Goal: Task Accomplishment & Management: Use online tool/utility

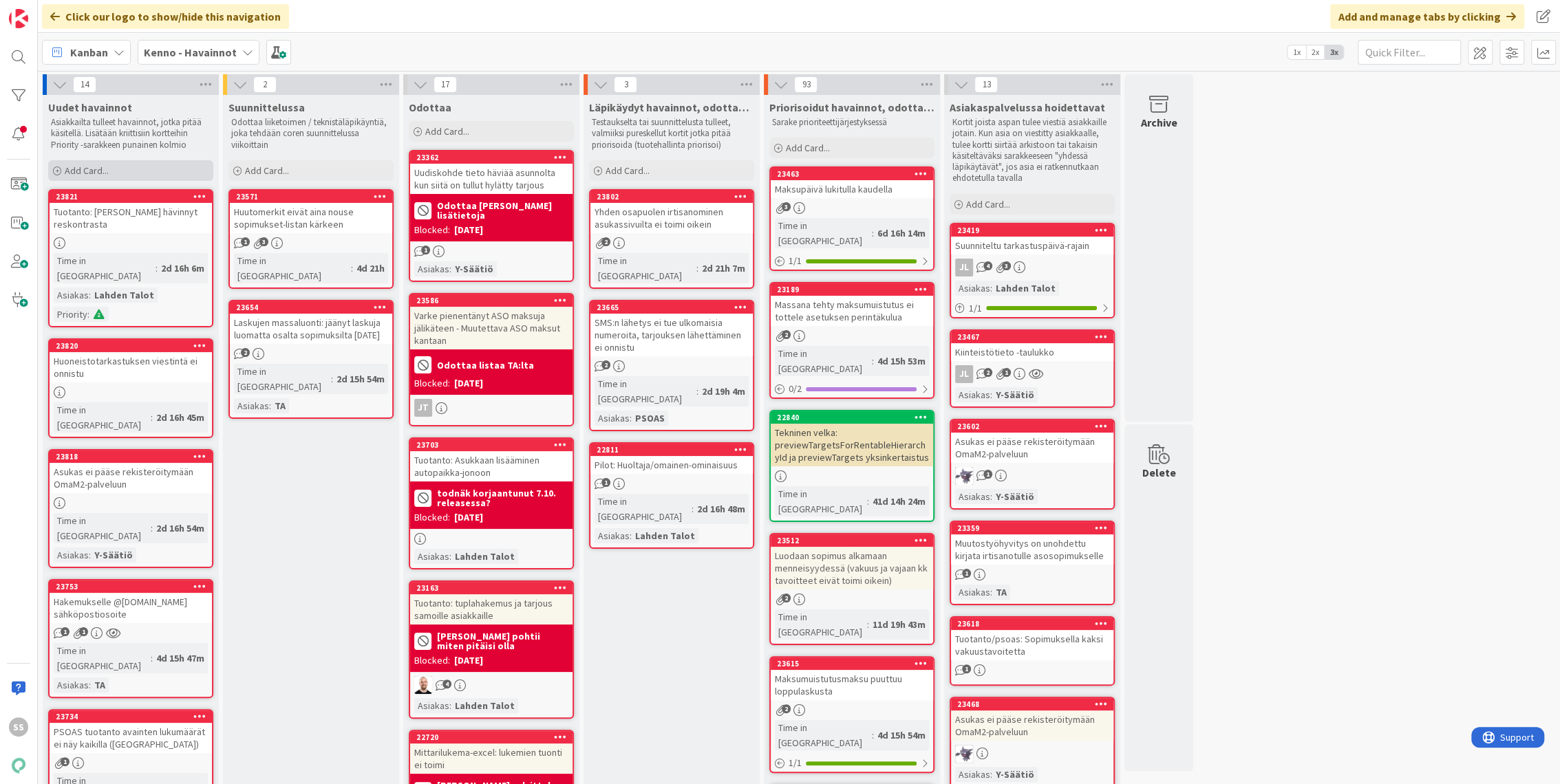
click at [74, 165] on span "Add Card..." at bounding box center [87, 170] width 44 height 12
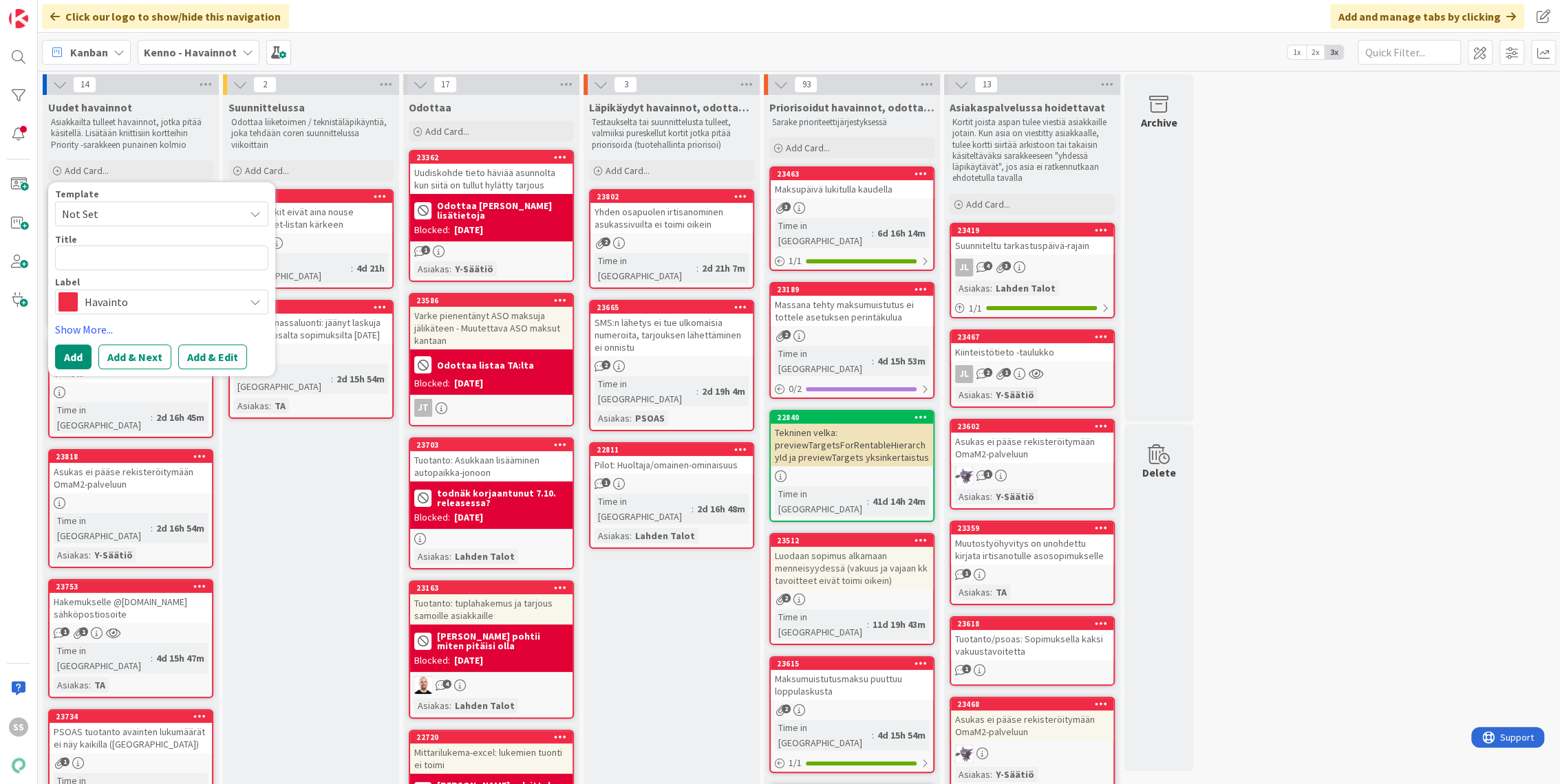
type textarea "x"
type textarea "L"
type textarea "x"
type textarea "LA"
type textarea "x"
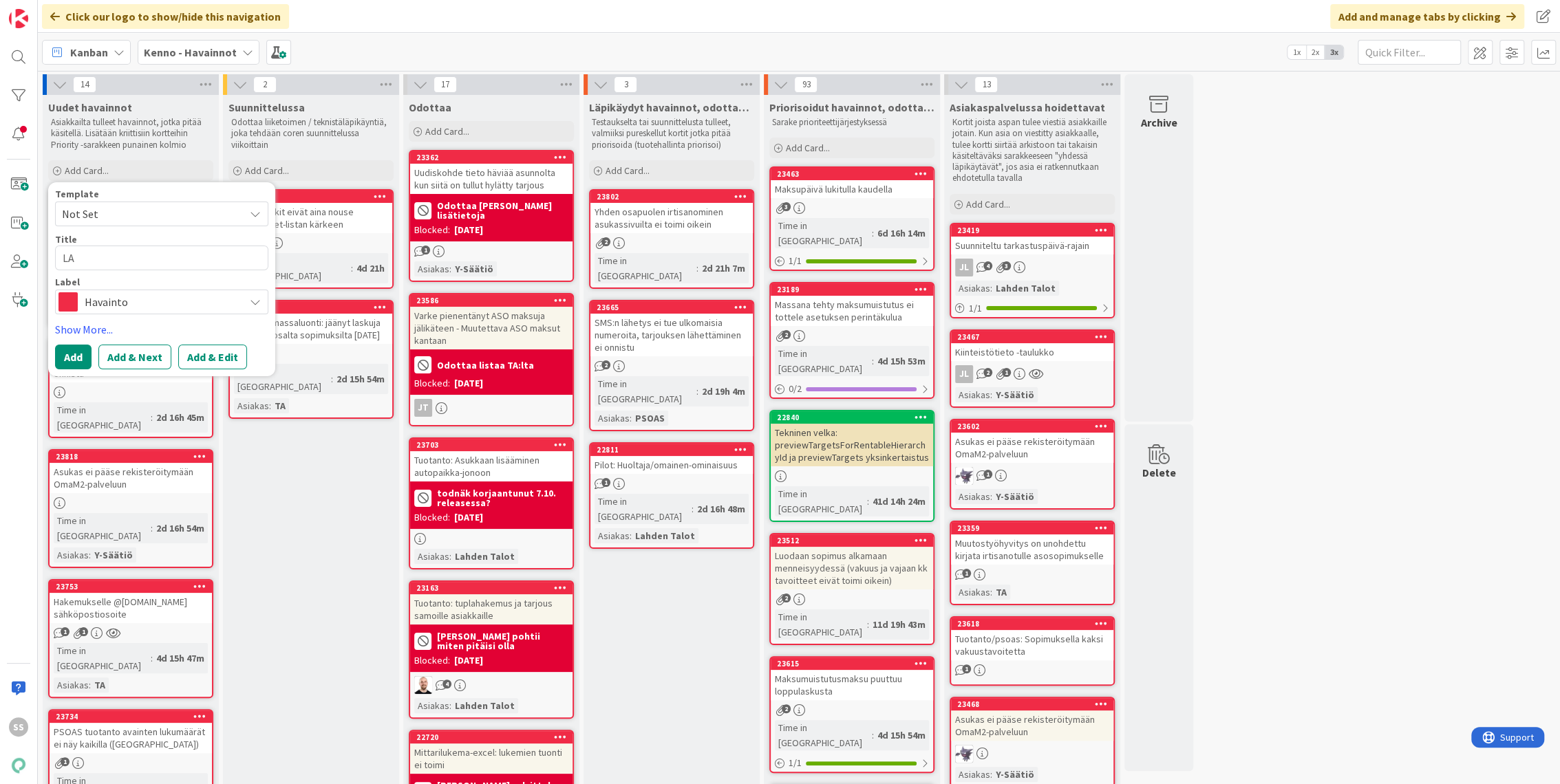
type textarea "LAs"
type textarea "x"
type textarea "LAsk"
type textarea "x"
type textarea "LAsku"
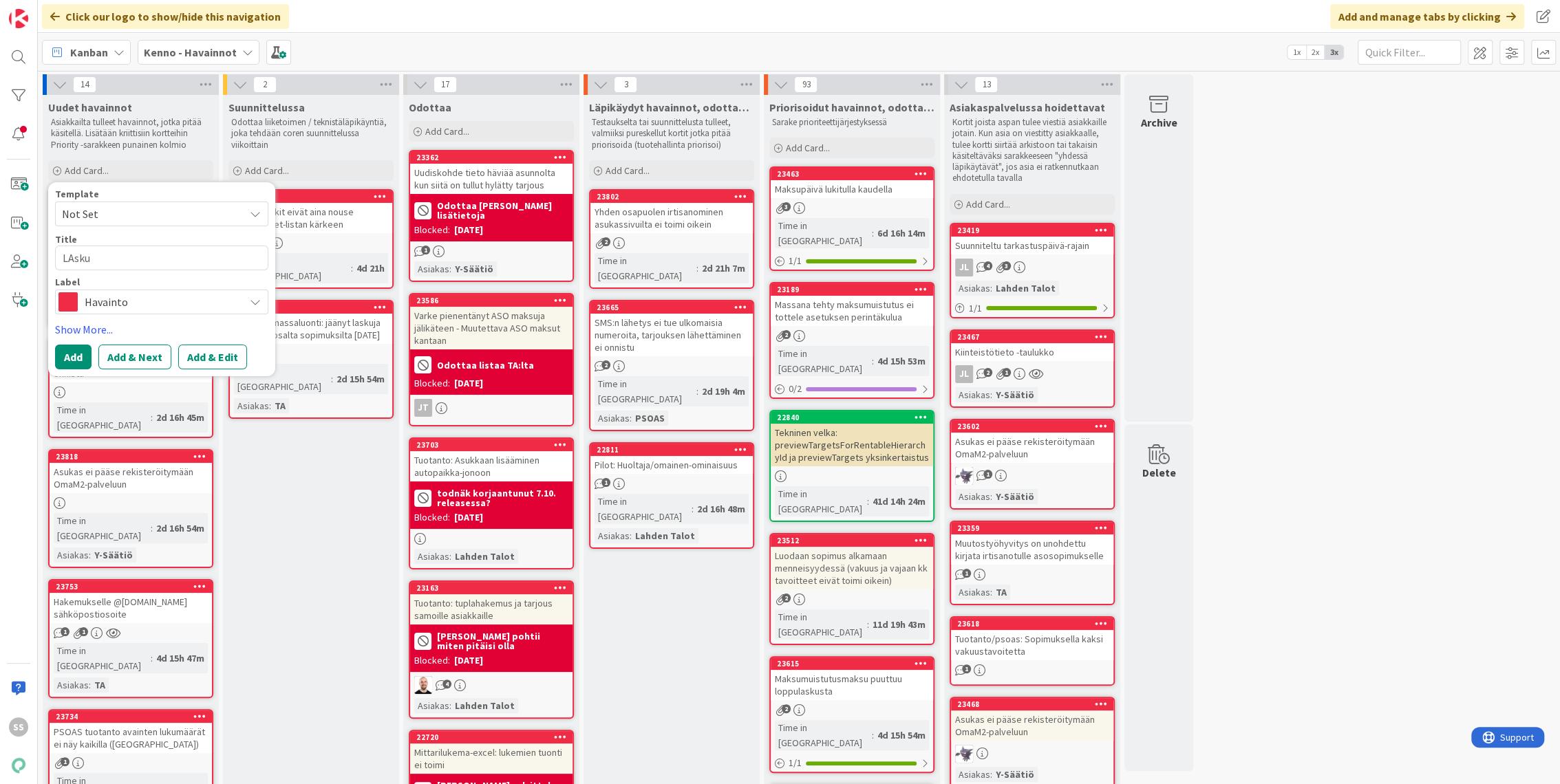
type textarea "x"
type textarea "LAskuj"
type textarea "x"
type textarea "LAsku"
type textarea "x"
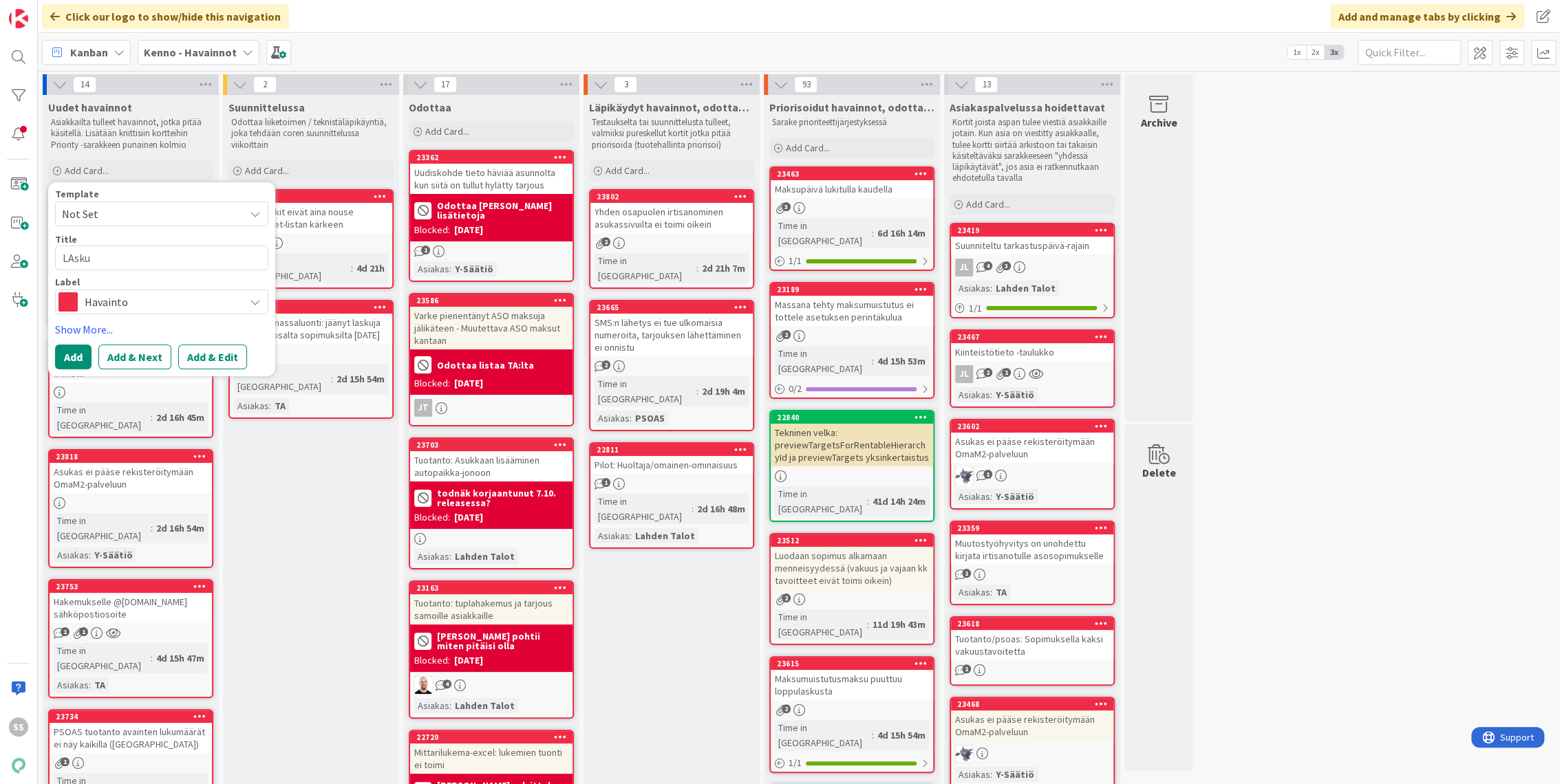
type textarea "LAsk"
type textarea "x"
type textarea "LAs"
type textarea "x"
type textarea "LA"
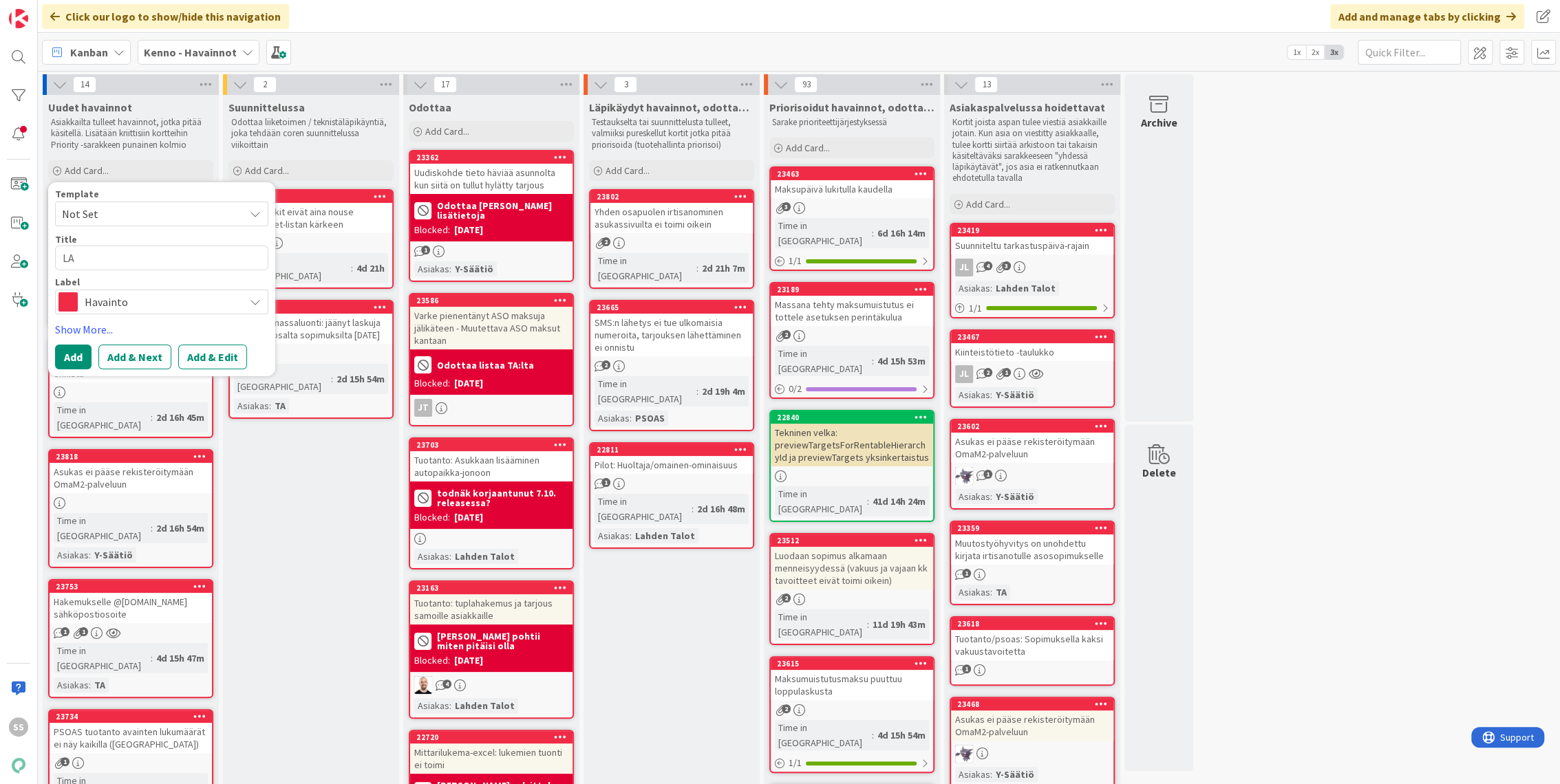
type textarea "x"
type textarea "La"
type textarea "x"
type textarea "Las"
type textarea "x"
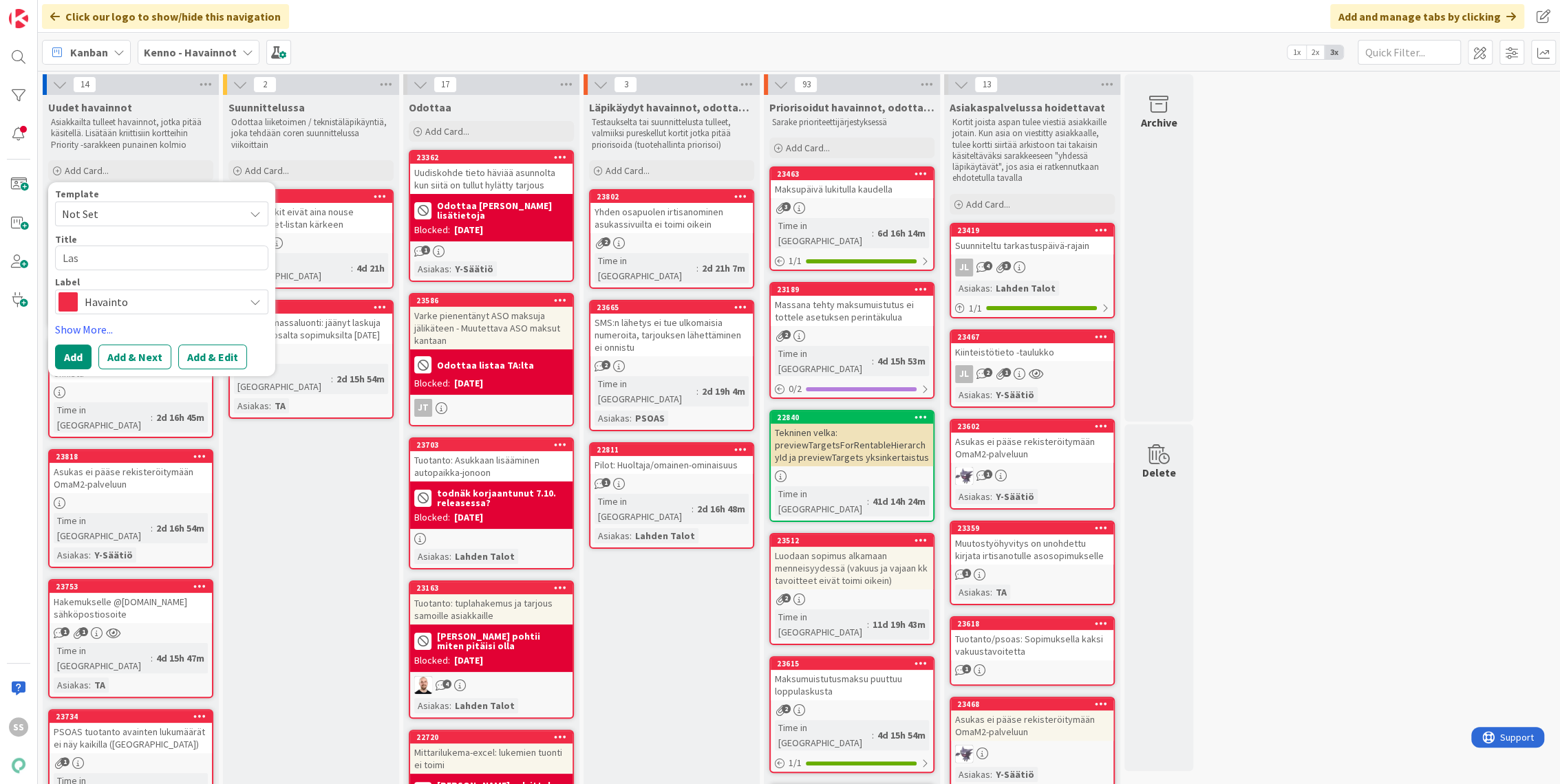
type textarea "Lask"
type textarea "x"
type textarea "Lasku"
type textarea "x"
type textarea "Laskuj"
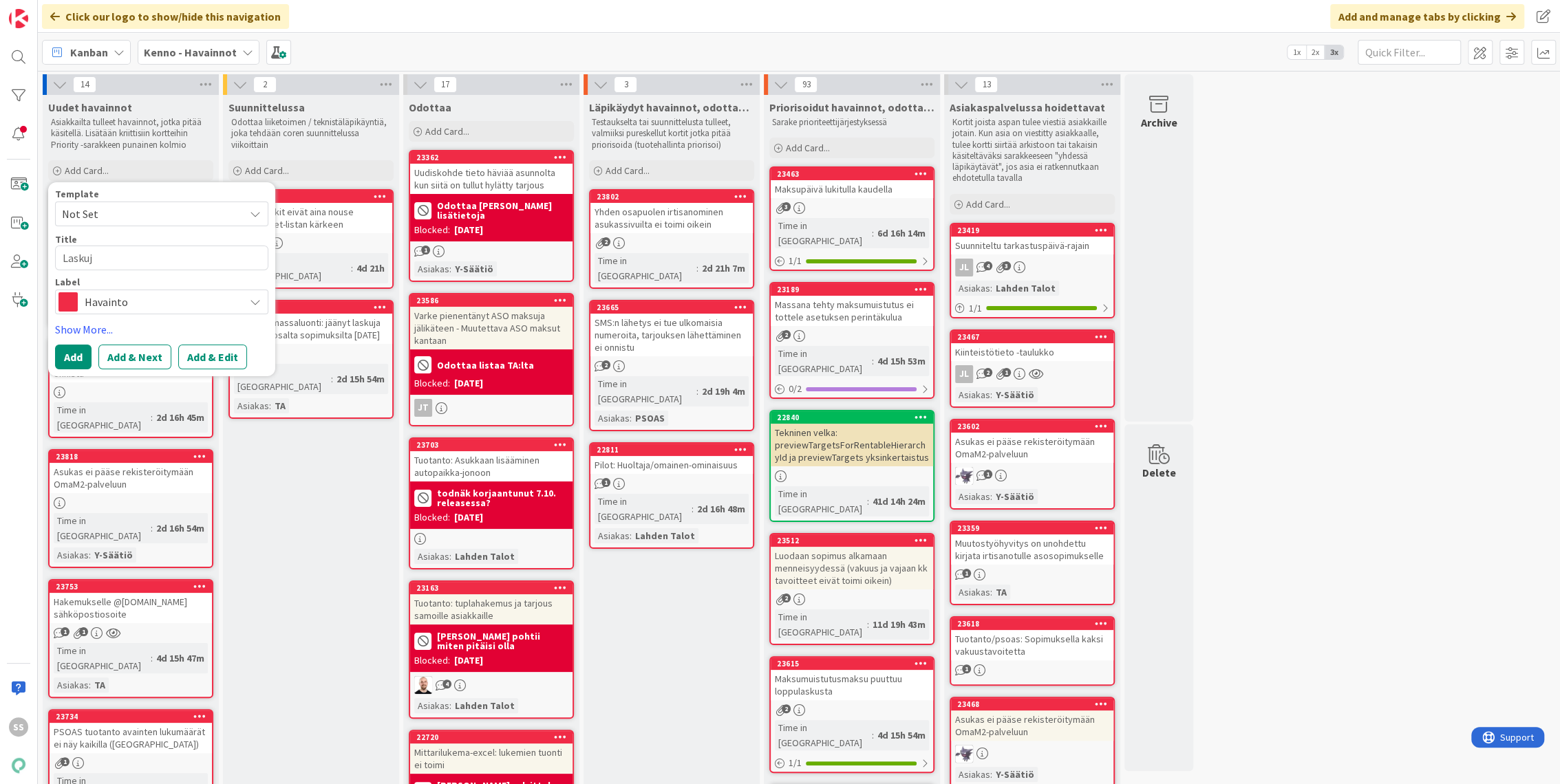
type textarea "x"
type textarea "Laskuje"
type textarea "x"
type textarea "Laskujen"
type textarea "x"
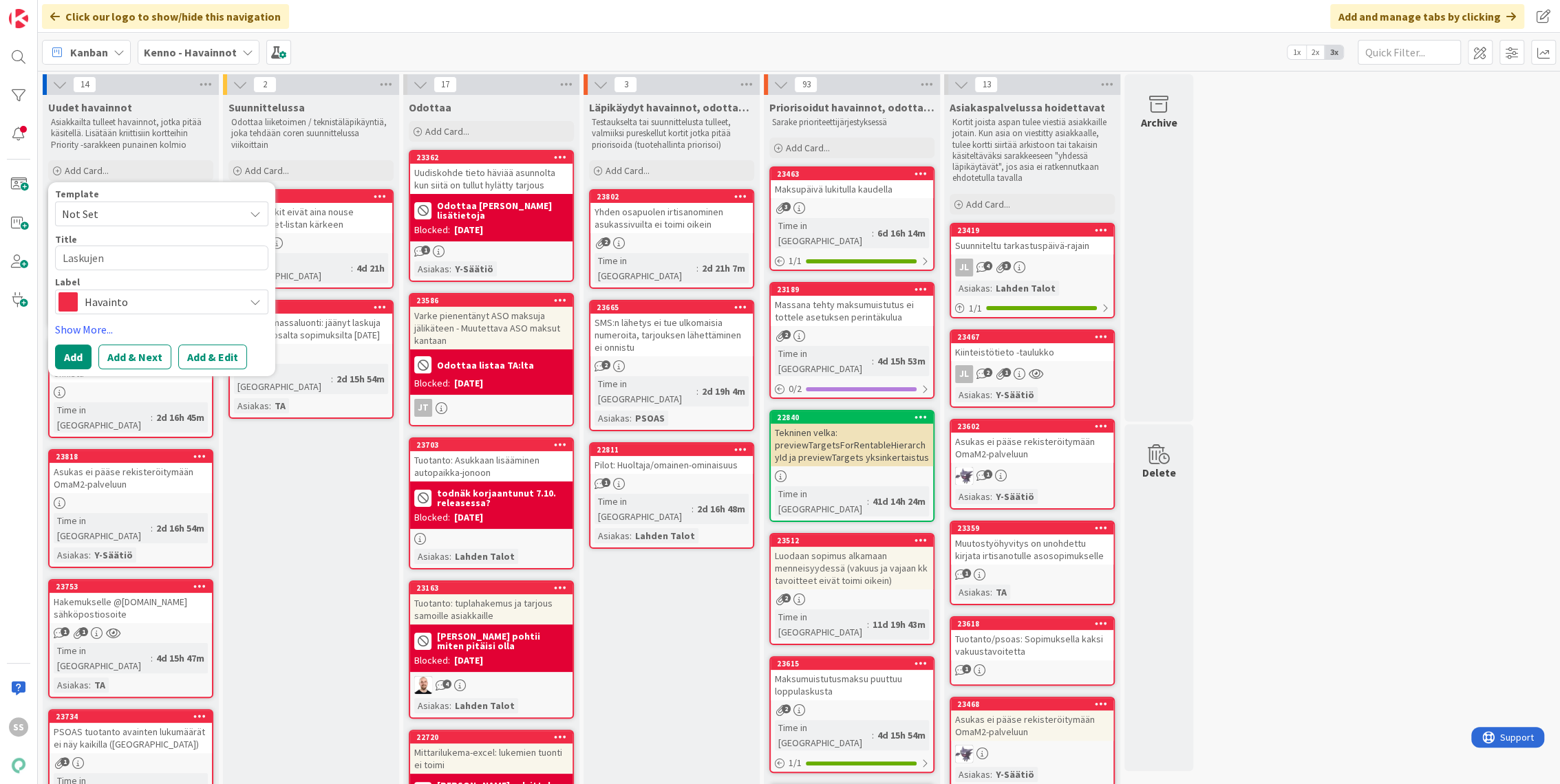
type textarea "Laskujen"
type textarea "x"
type textarea "Laskujen m"
type textarea "x"
type textarea "Laskujen ma"
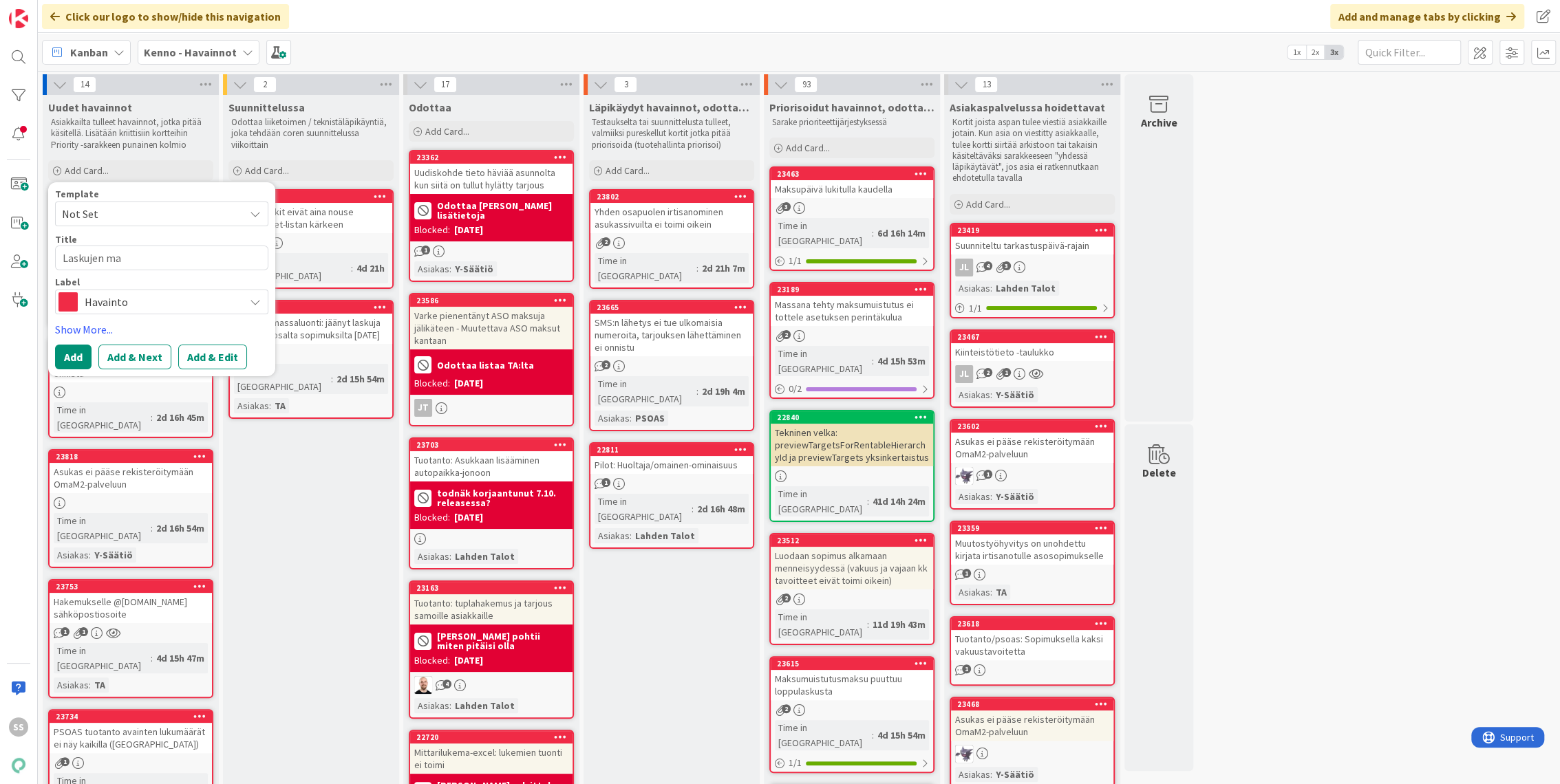
type textarea "x"
type textarea "Laskujen mass"
type textarea "x"
type textarea "Laskujen massa"
type textarea "x"
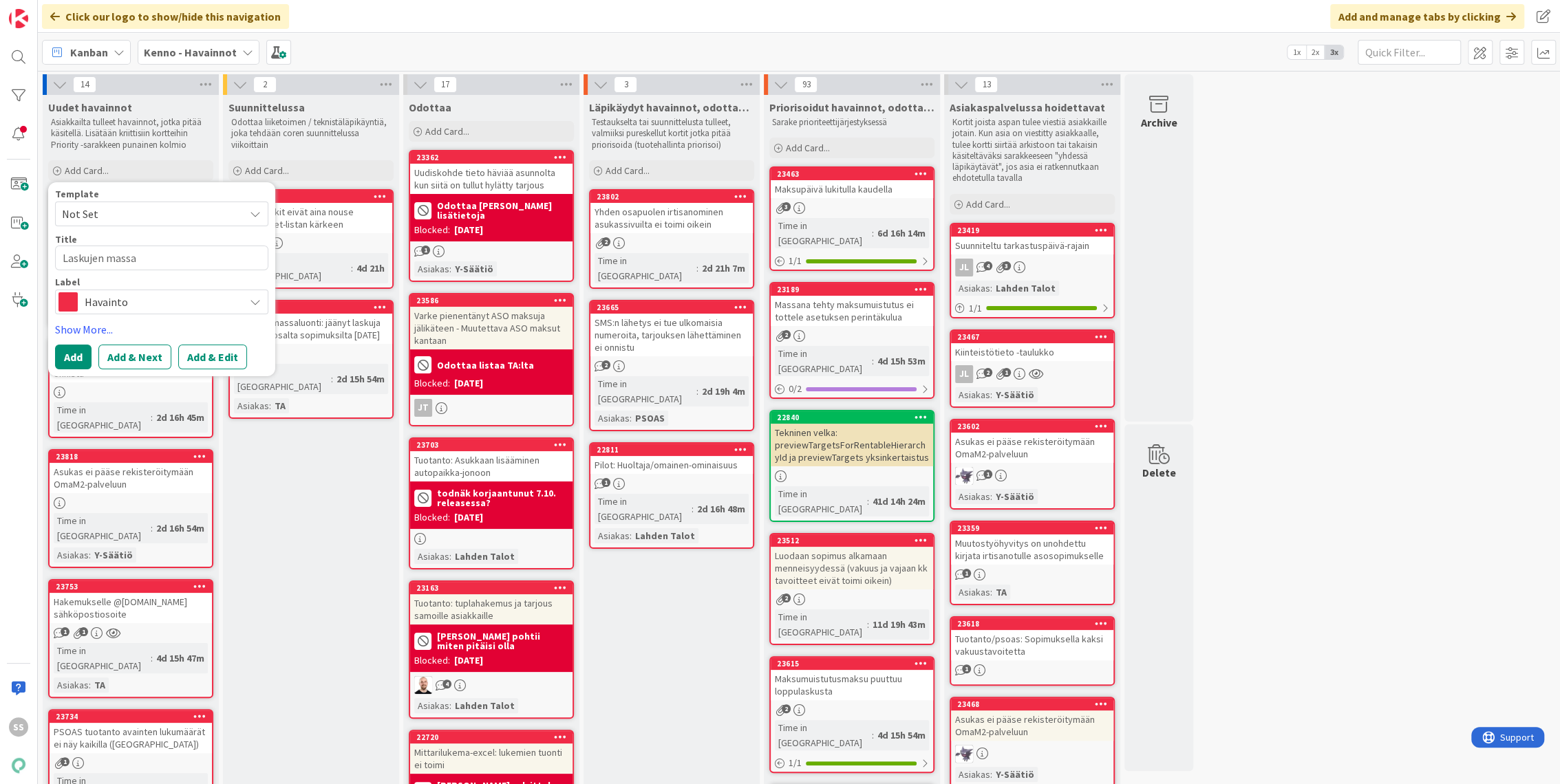
type textarea "Laskujen massal"
type textarea "x"
type textarea "Laskujen massalu"
type textarea "x"
type textarea "Laskujen massaluo"
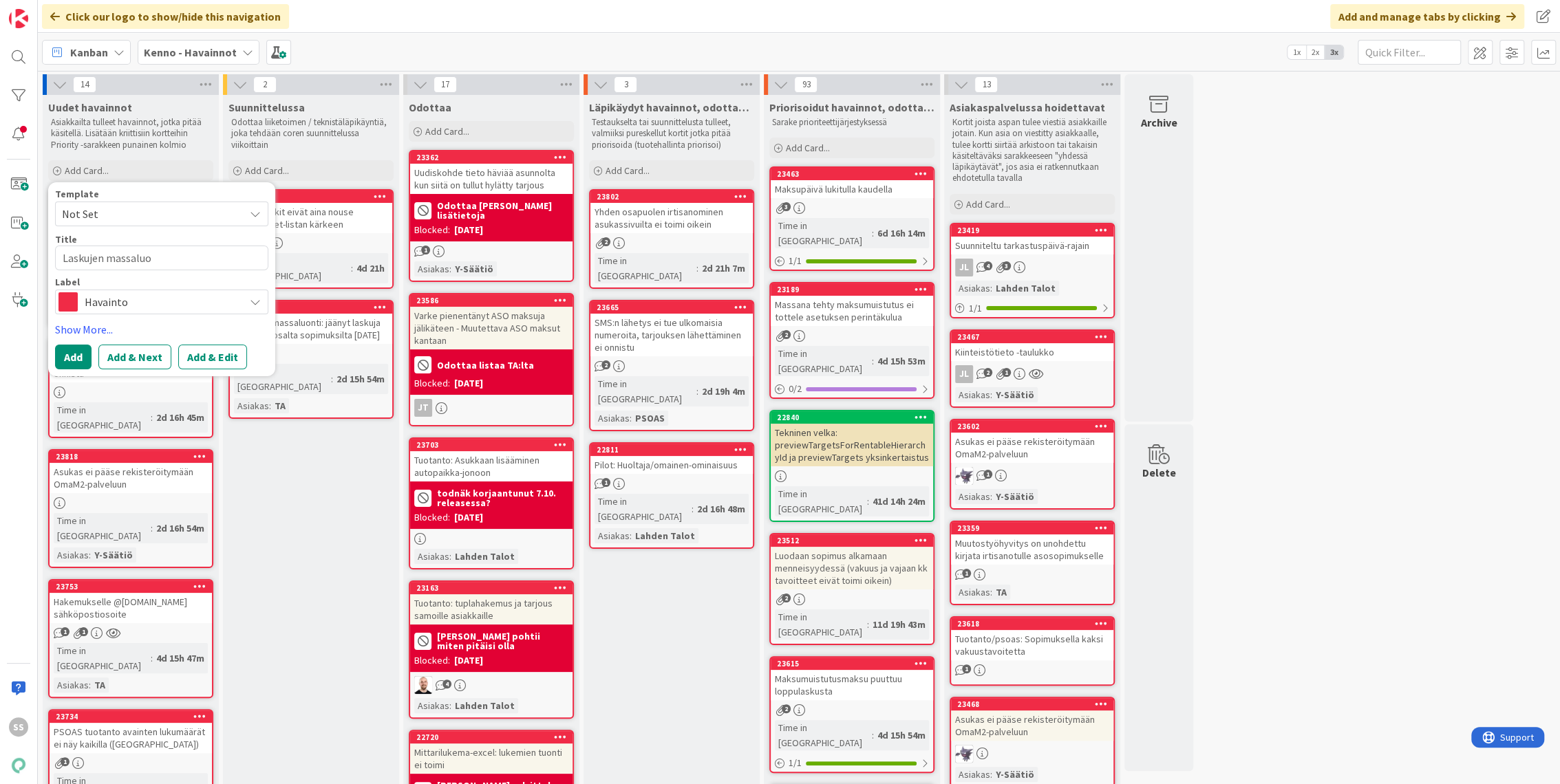
type textarea "x"
type textarea "Laskujen massaluon"
type textarea "x"
type textarea "Laskujen massaluonn"
type textarea "x"
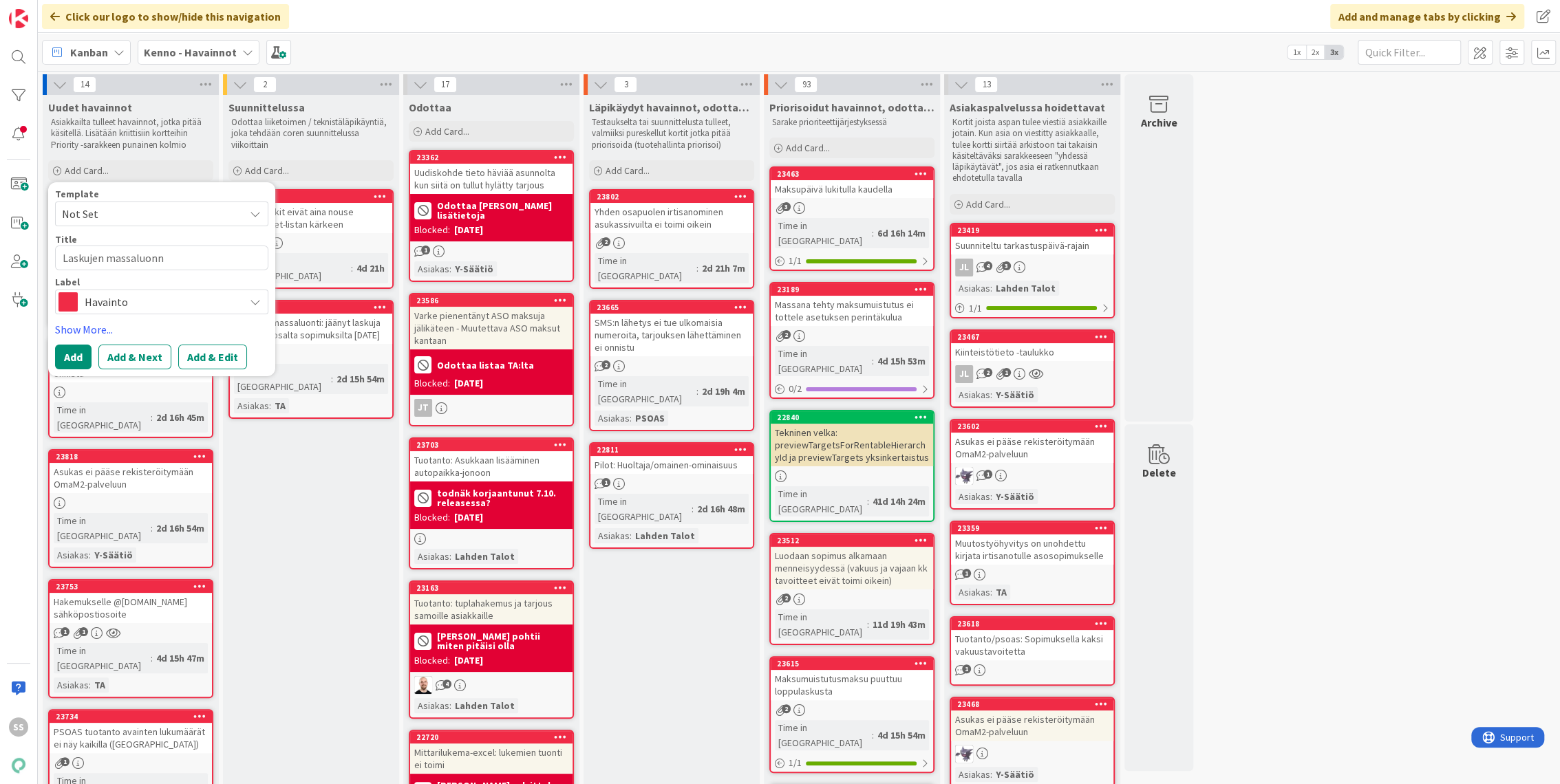
type textarea "Laskujen massaluonni"
type textarea "x"
type textarea "Laskujen massaluonnin"
type textarea "x"
type textarea "Laskujen massaluonnin"
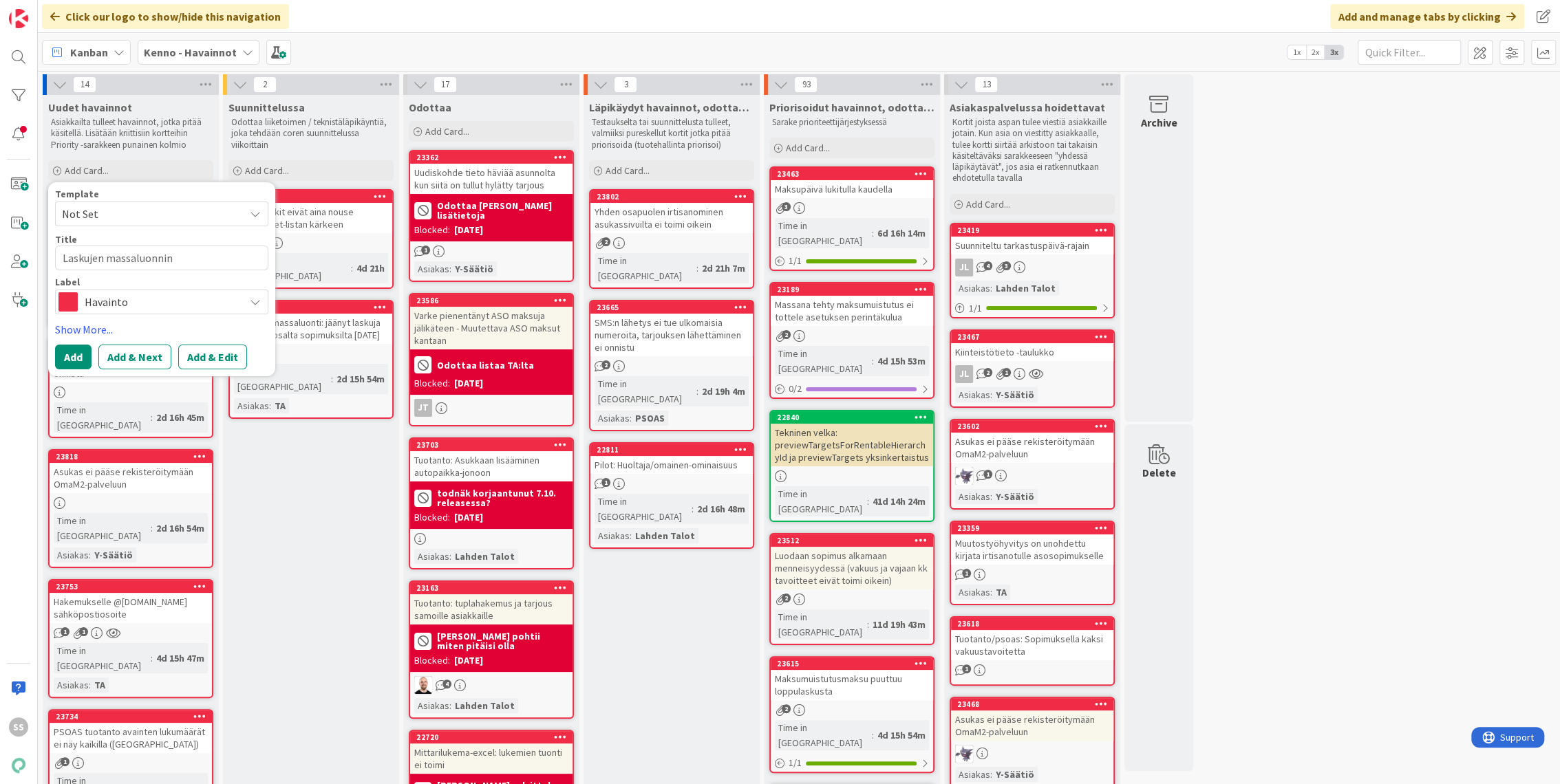
type textarea "x"
type textarea "Laskujen massaluonnin k"
type textarea "x"
type textarea "Laskujen massaluonnin ke"
type textarea "x"
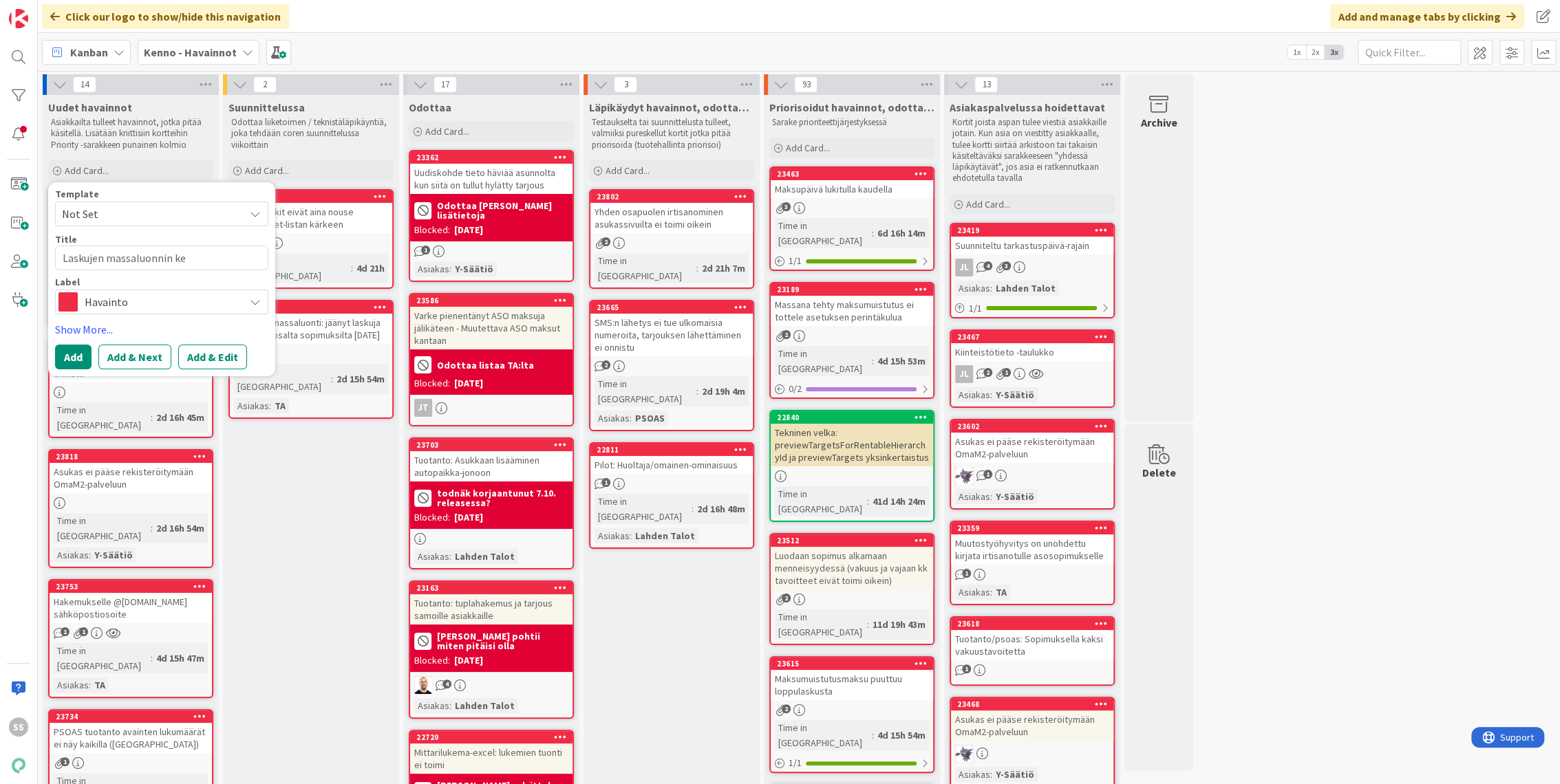
type textarea "Laskujen massaluonnin kes"
type textarea "x"
type textarea "Laskujen massaluonnin kesto"
type textarea "x"
type textarea "Laskujen massaluonnin kesto"
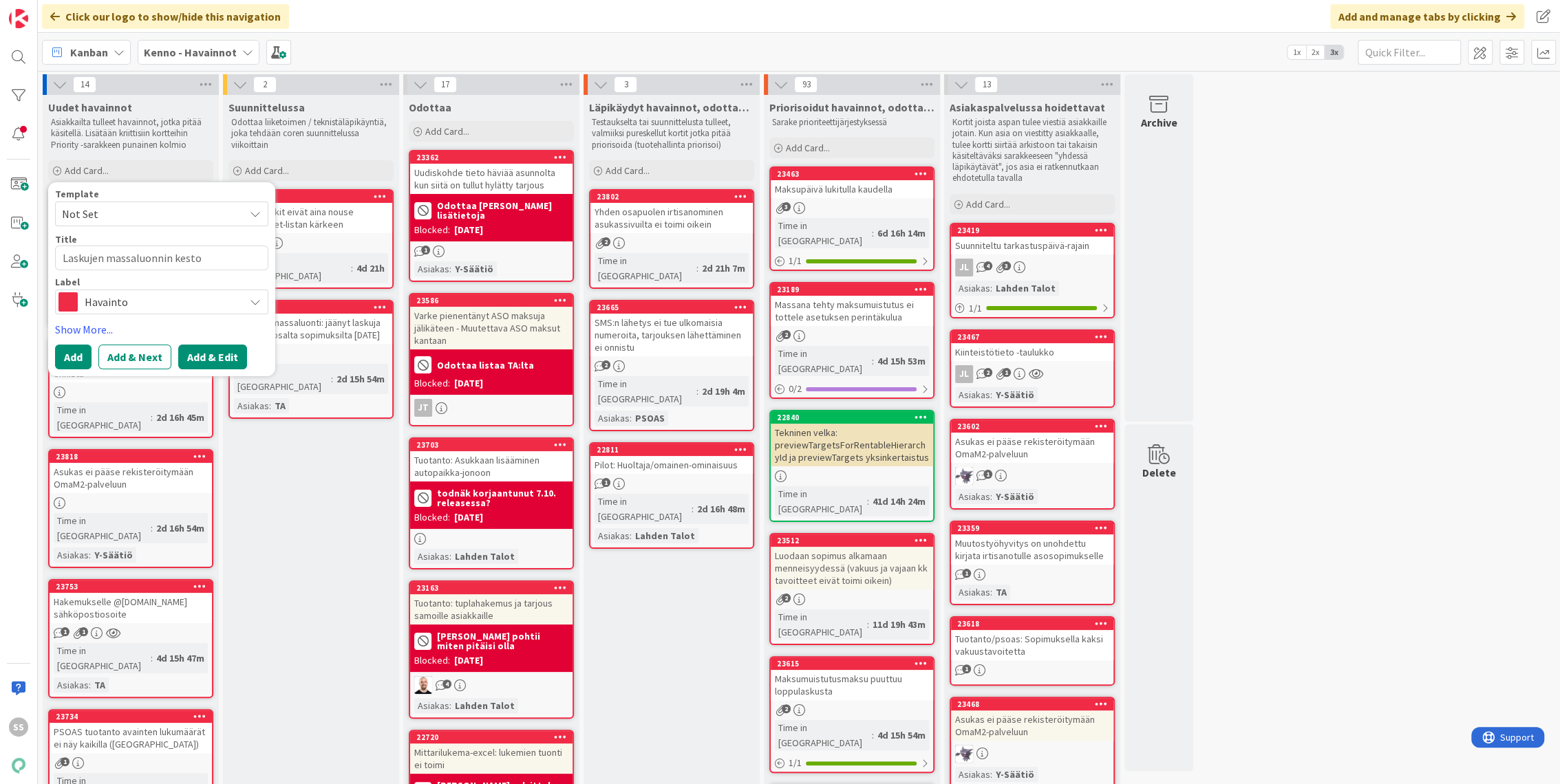
type textarea "x"
type textarea "Laskujen massaluonnin kesto T"
type textarea "x"
type textarea "Laskujen massaluonnin kesto TA"
click at [209, 356] on button "Add & Edit" at bounding box center [213, 357] width 69 height 25
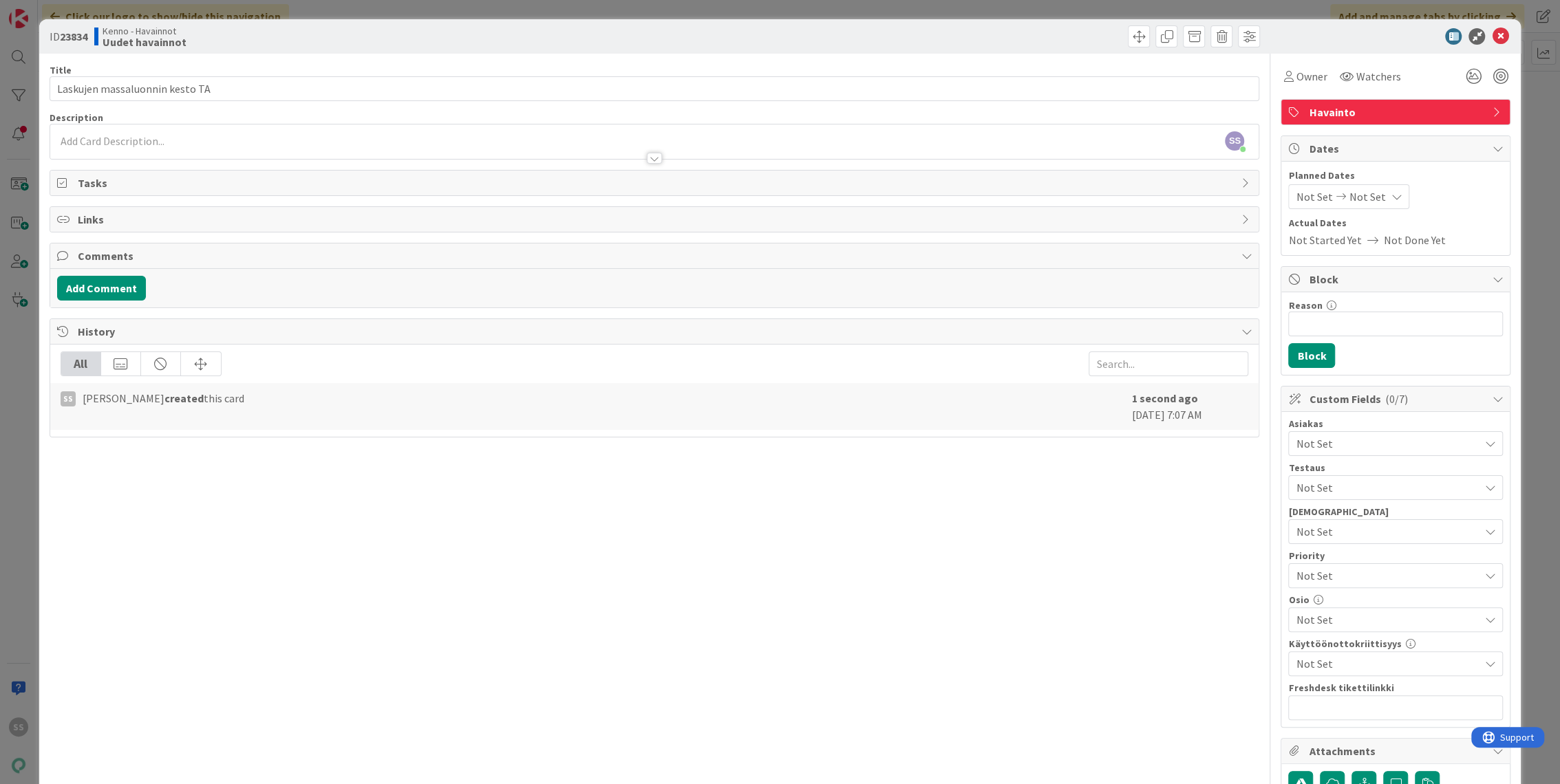
click at [152, 151] on div at bounding box center [655, 151] width 1209 height 14
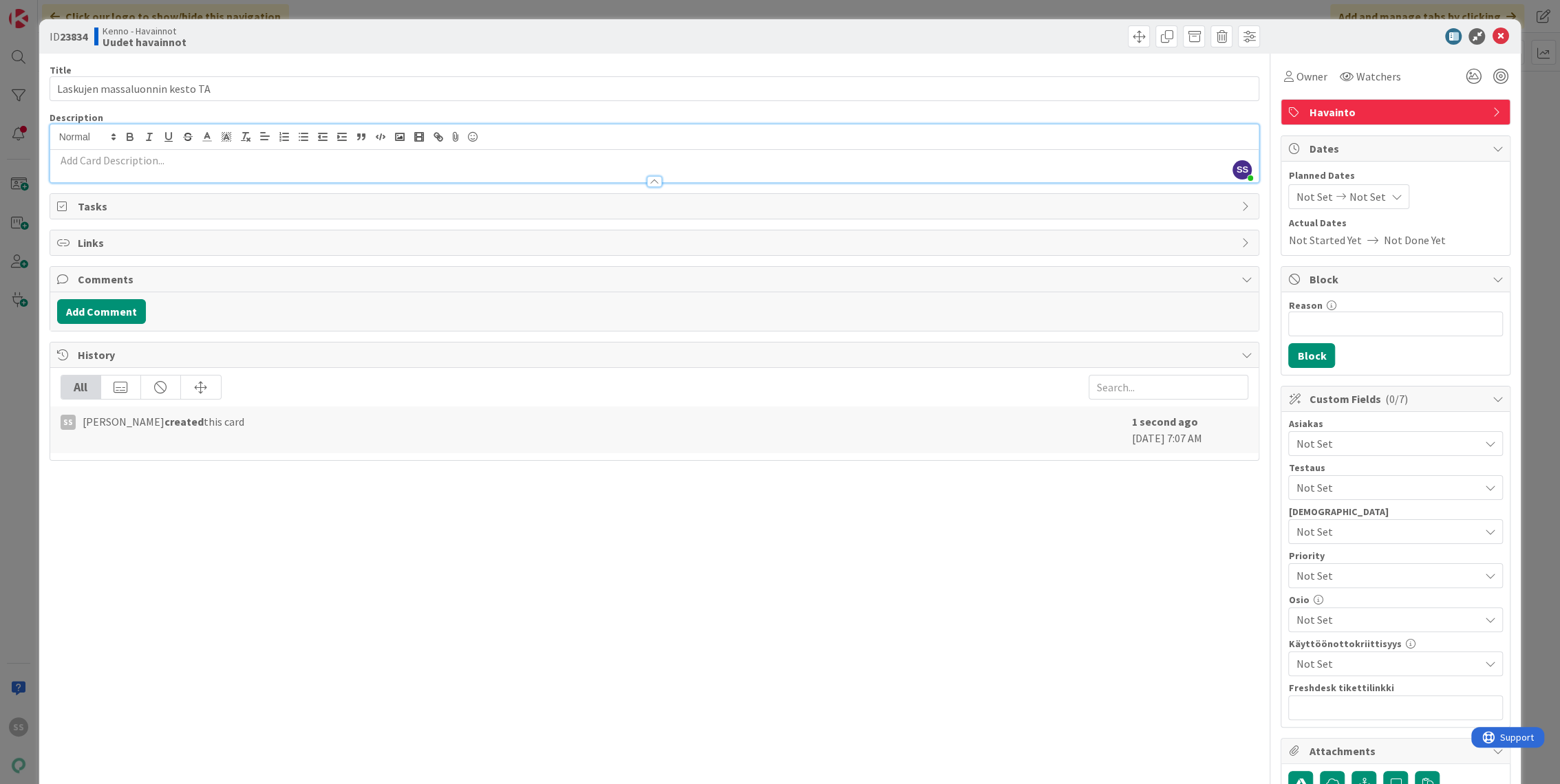
click at [113, 155] on p at bounding box center [655, 160] width 1195 height 16
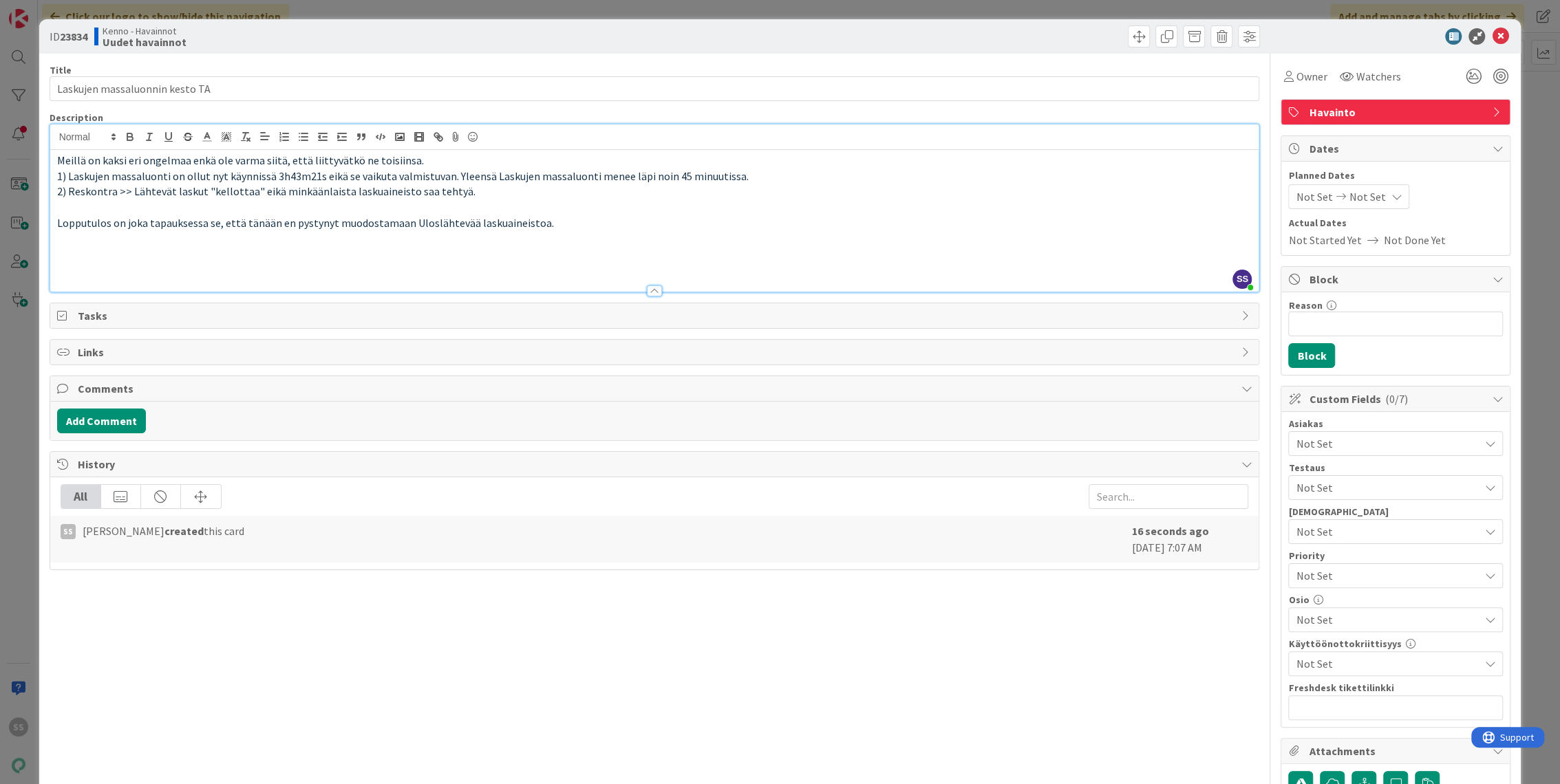
click at [213, 252] on p at bounding box center [655, 254] width 1195 height 16
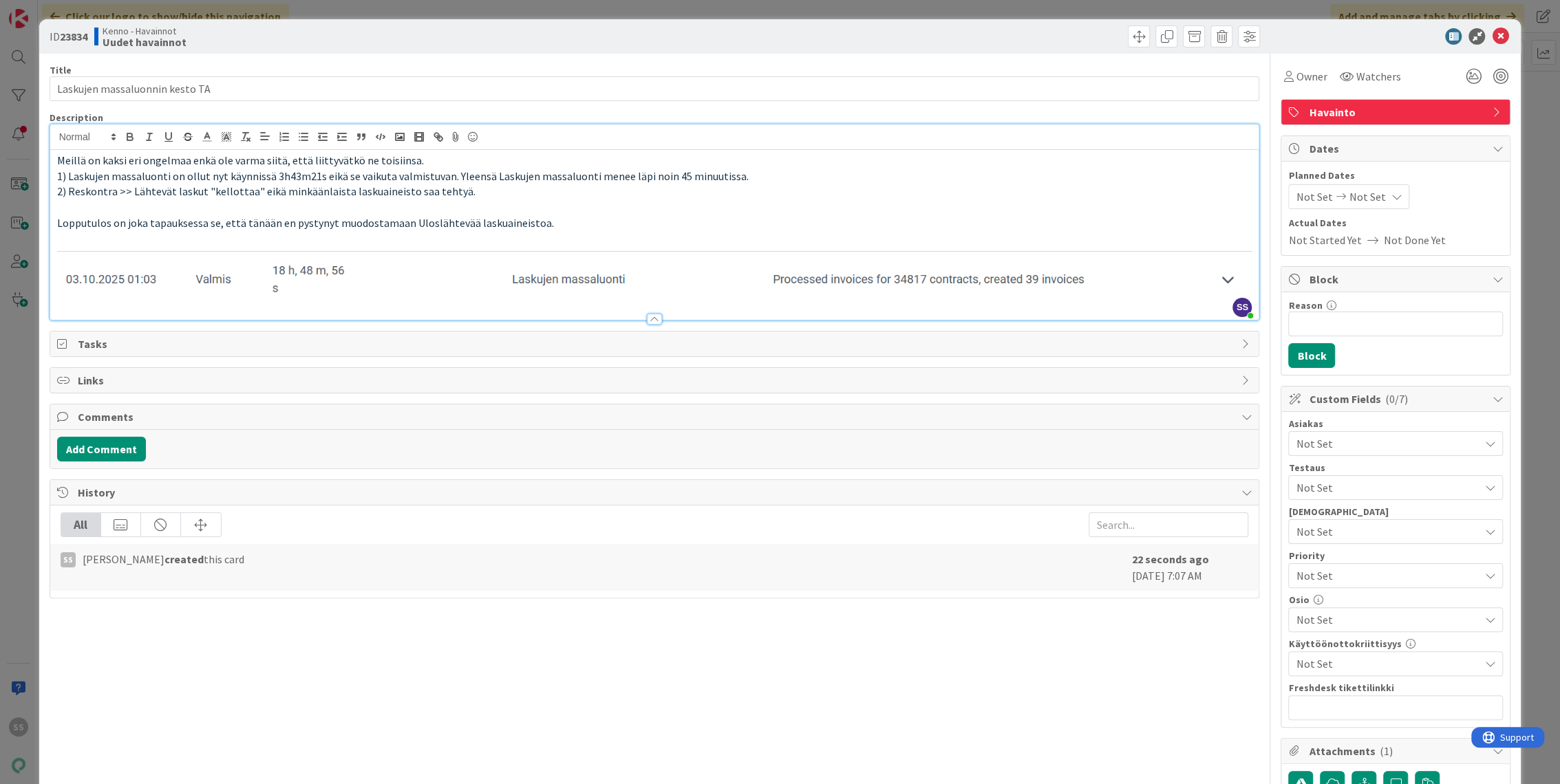
click at [225, 302] on img at bounding box center [655, 276] width 1195 height 59
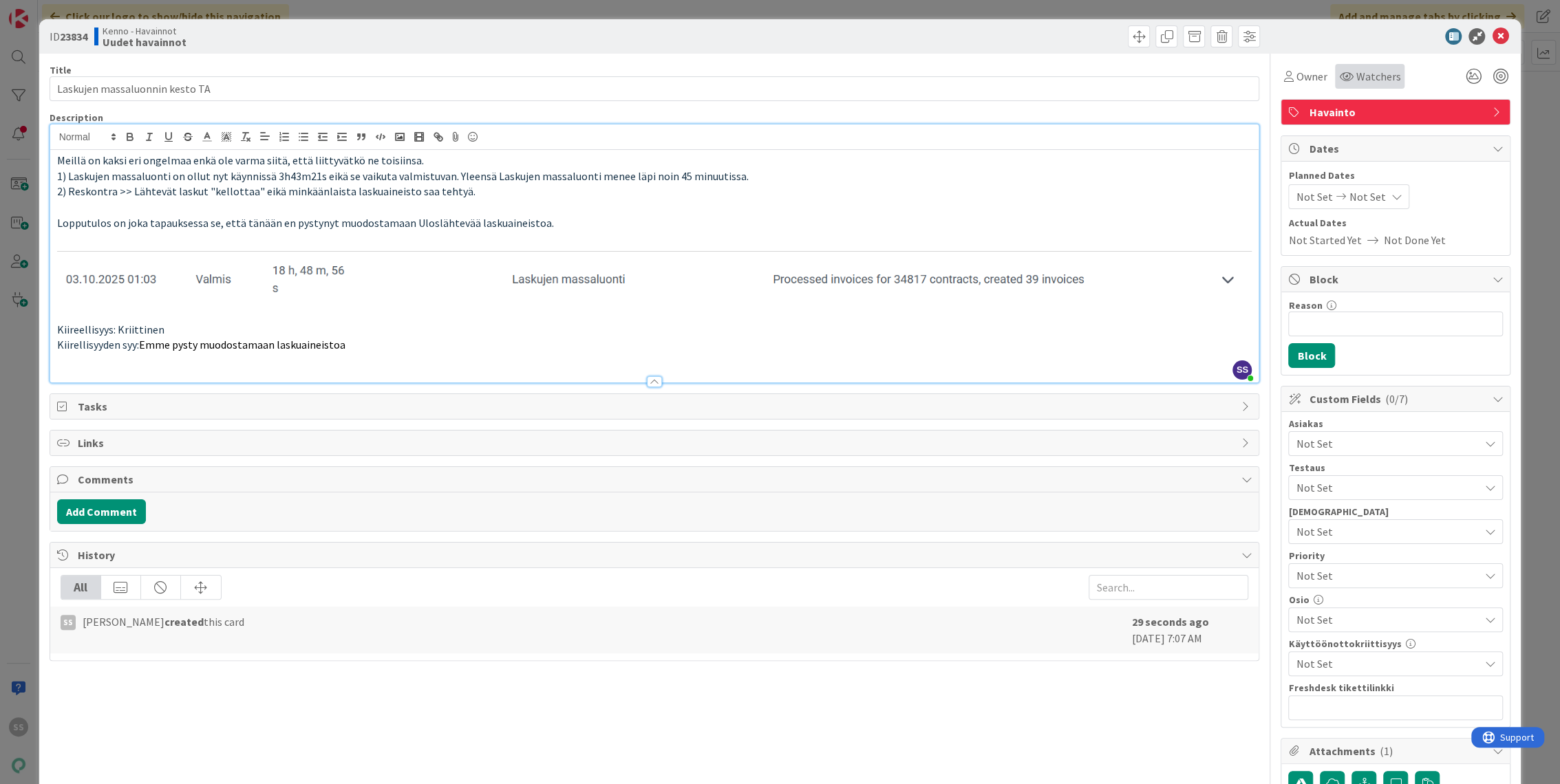
click at [1383, 71] on span "Watchers" at bounding box center [1377, 77] width 45 height 17
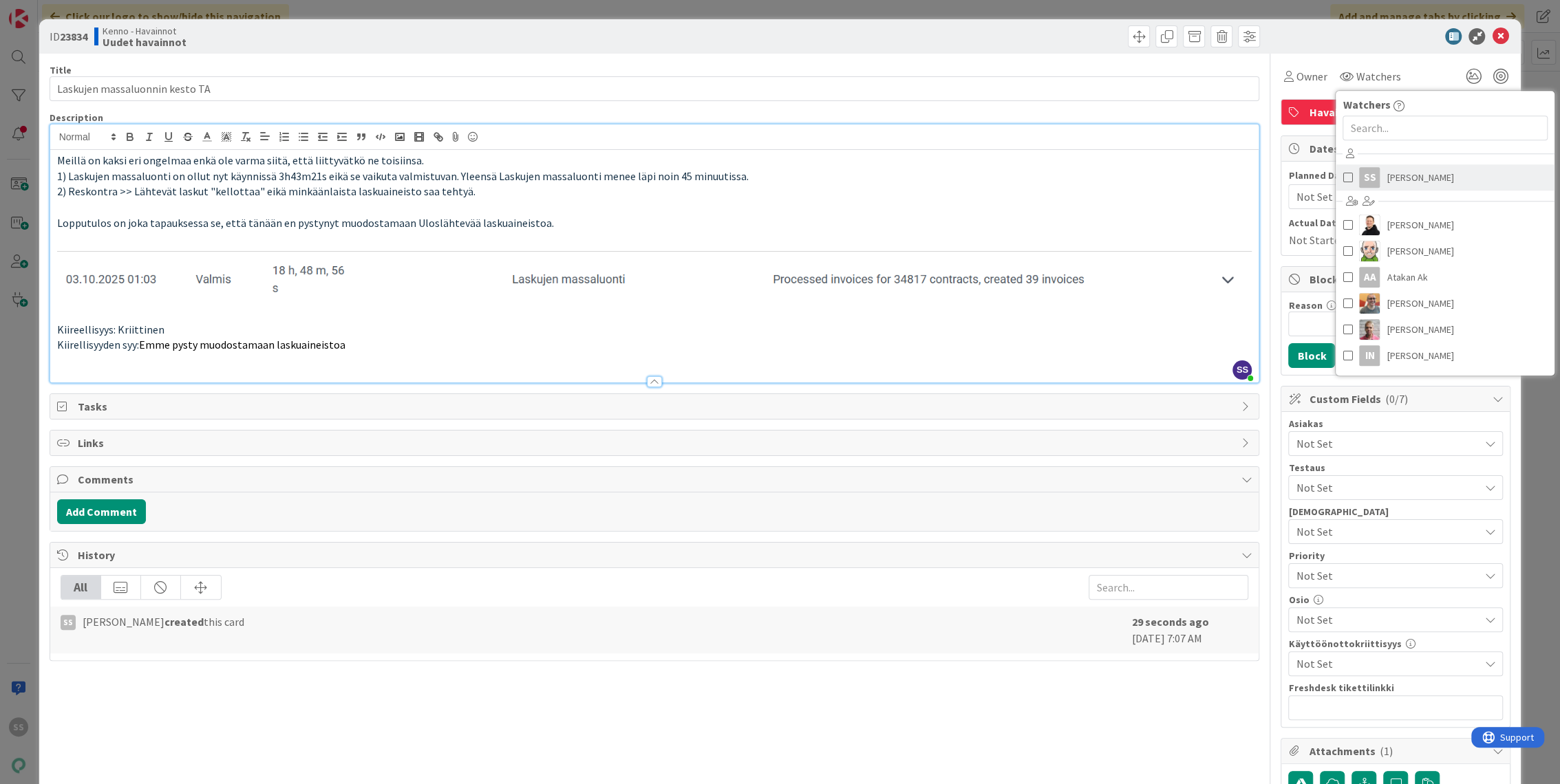
click at [1386, 181] on span "[PERSON_NAME]" at bounding box center [1419, 177] width 67 height 21
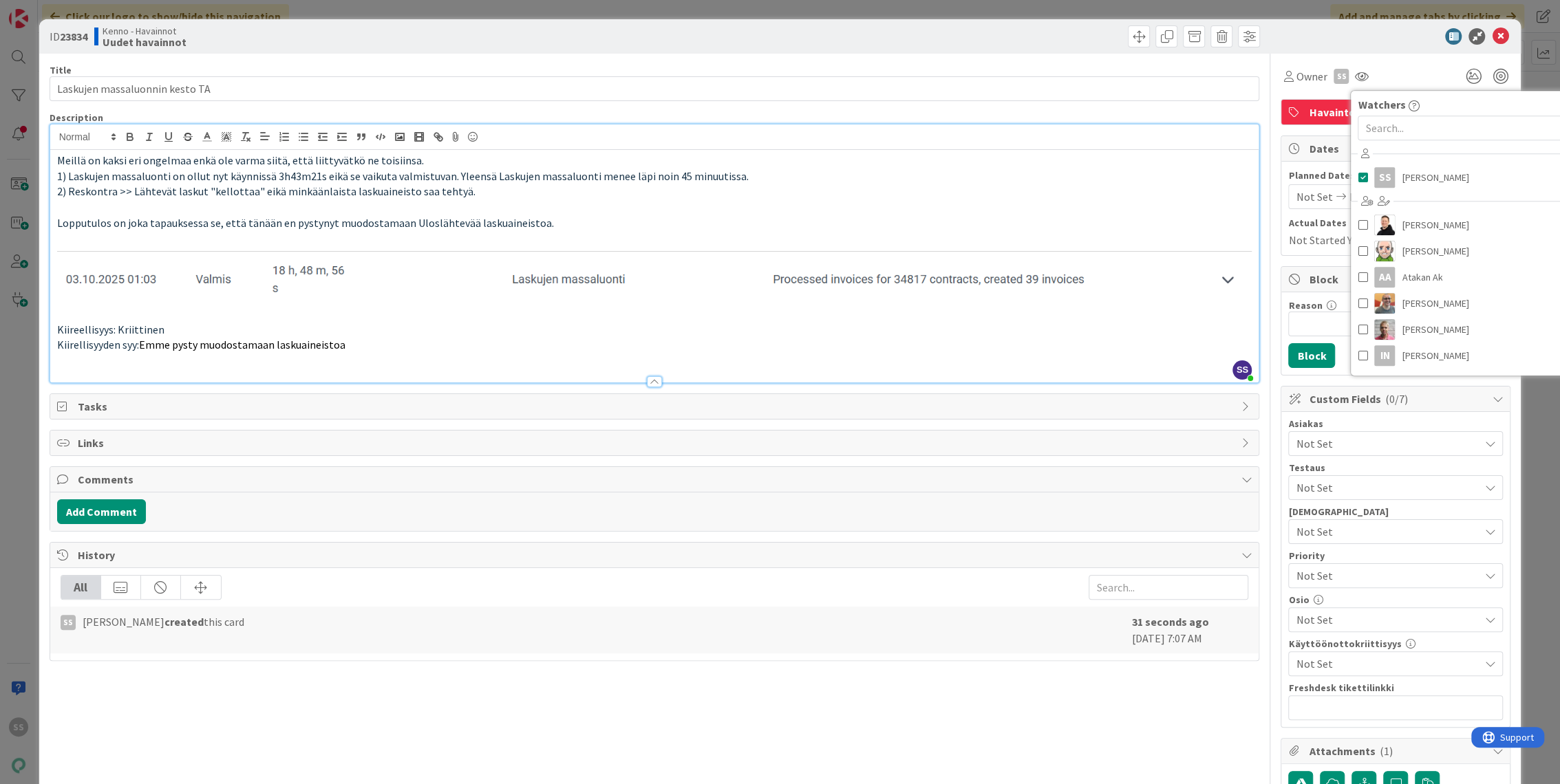
click at [1321, 438] on span "Not Set" at bounding box center [1387, 443] width 183 height 17
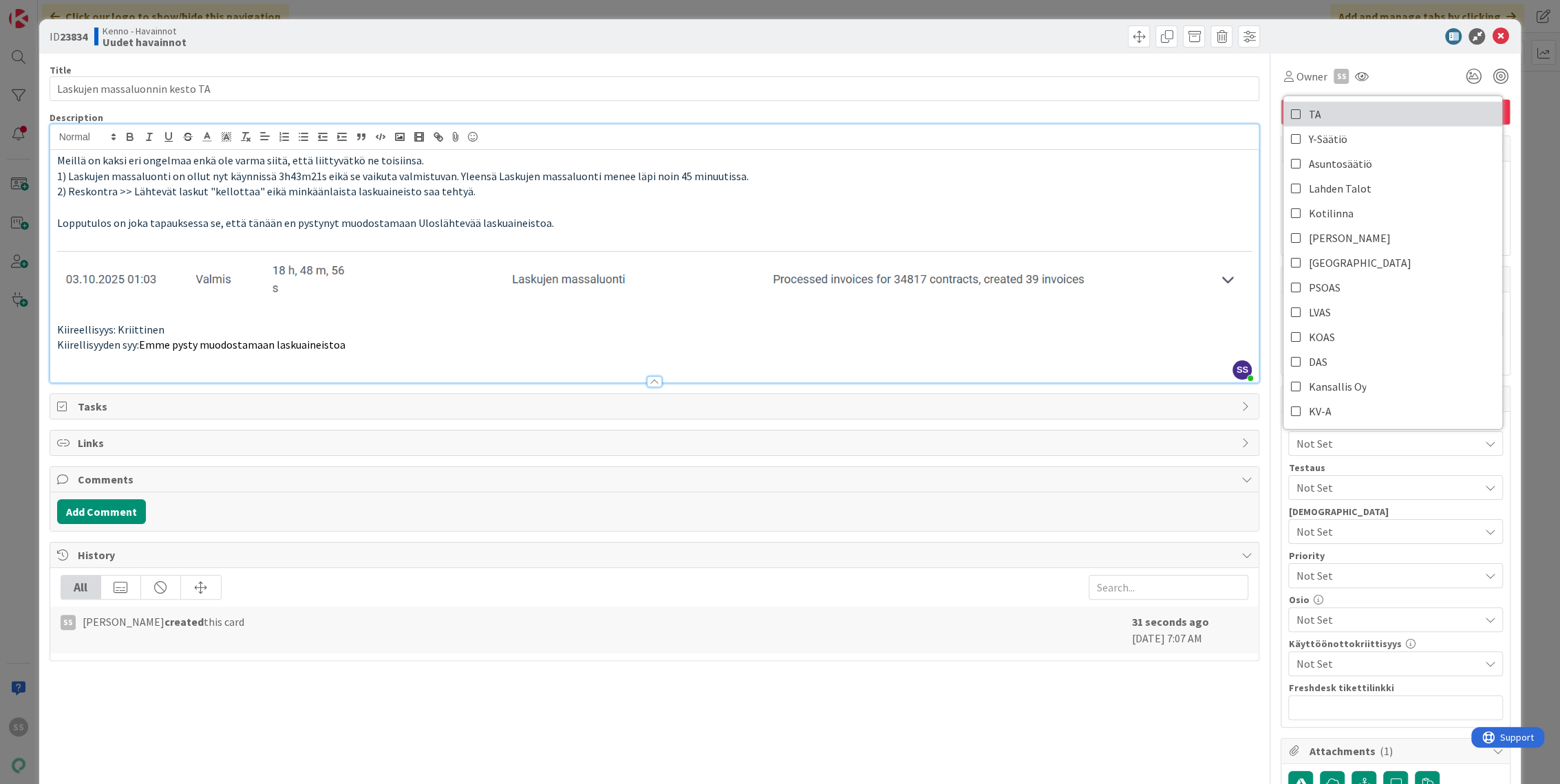
click at [1310, 110] on link "TA" at bounding box center [1392, 114] width 219 height 25
click at [92, 507] on button "Add Comment" at bounding box center [101, 512] width 89 height 25
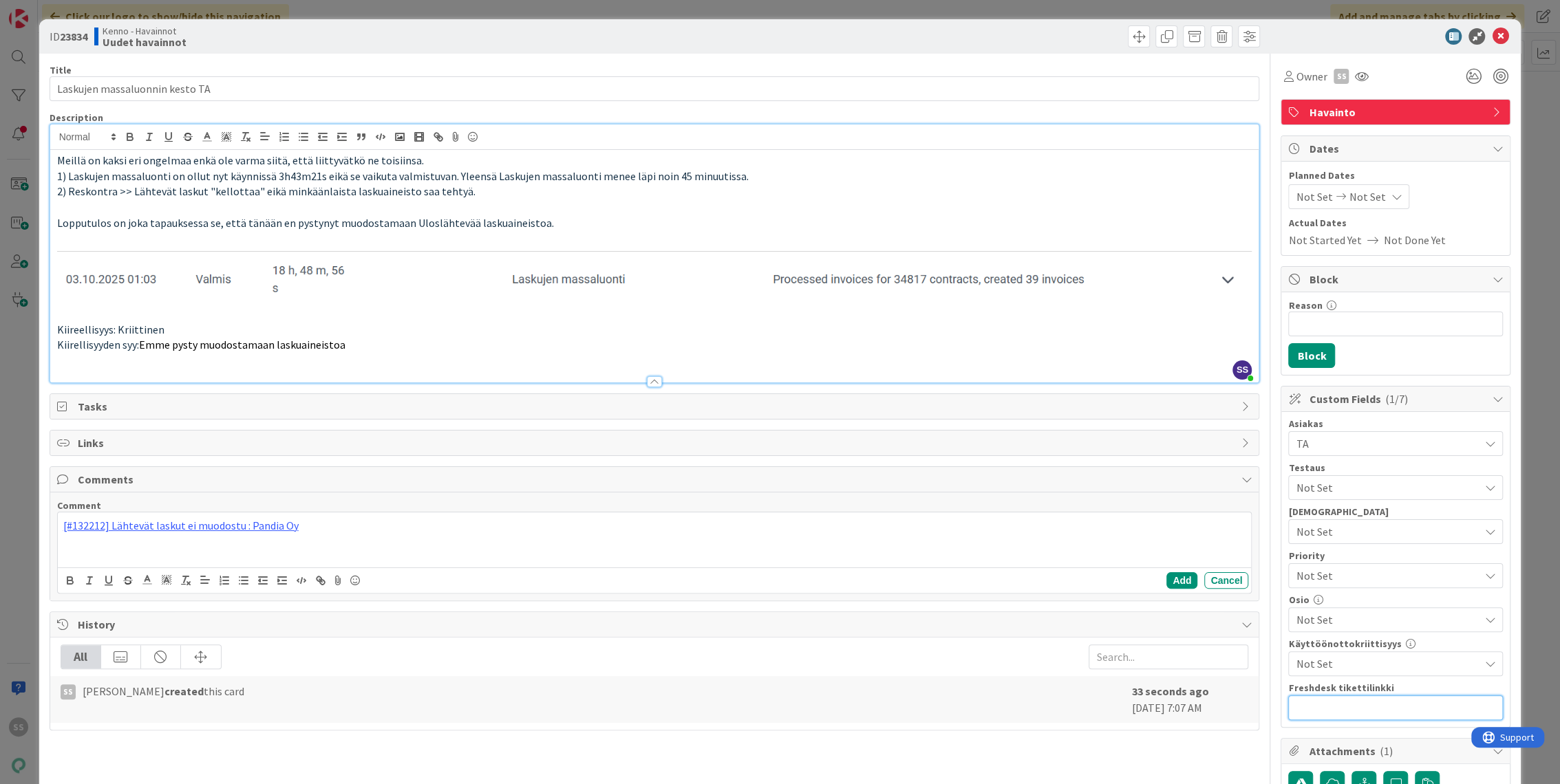
click at [1307, 712] on input "text" at bounding box center [1395, 707] width 215 height 25
paste input "[URL][DOMAIN_NAME]"
type input "[URL][DOMAIN_NAME]"
